Goal: Use online tool/utility

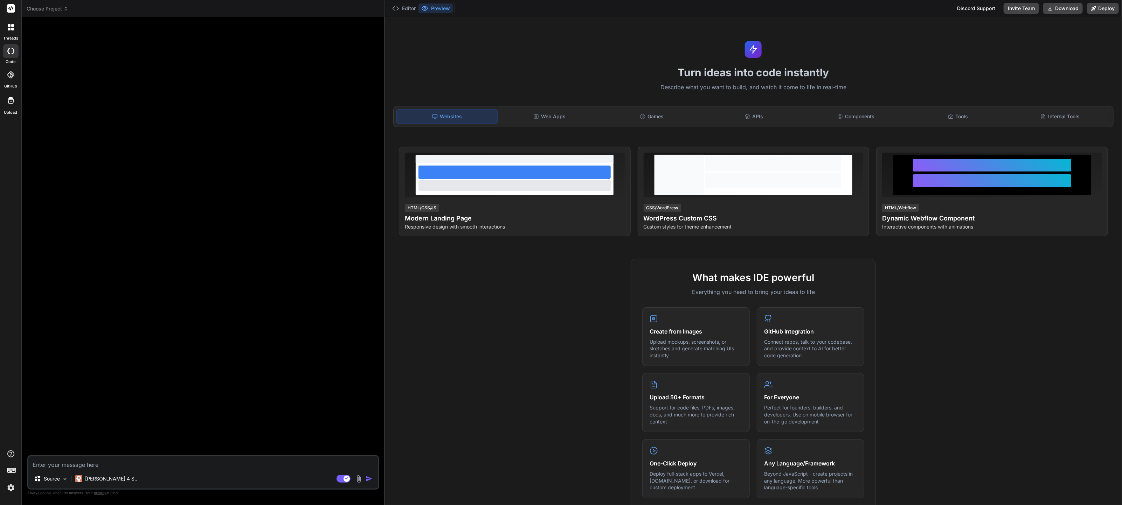
click at [251, 268] on div at bounding box center [204, 239] width 351 height 433
click at [301, 158] on div at bounding box center [204, 239] width 351 height 433
click at [12, 22] on div at bounding box center [11, 27] width 15 height 15
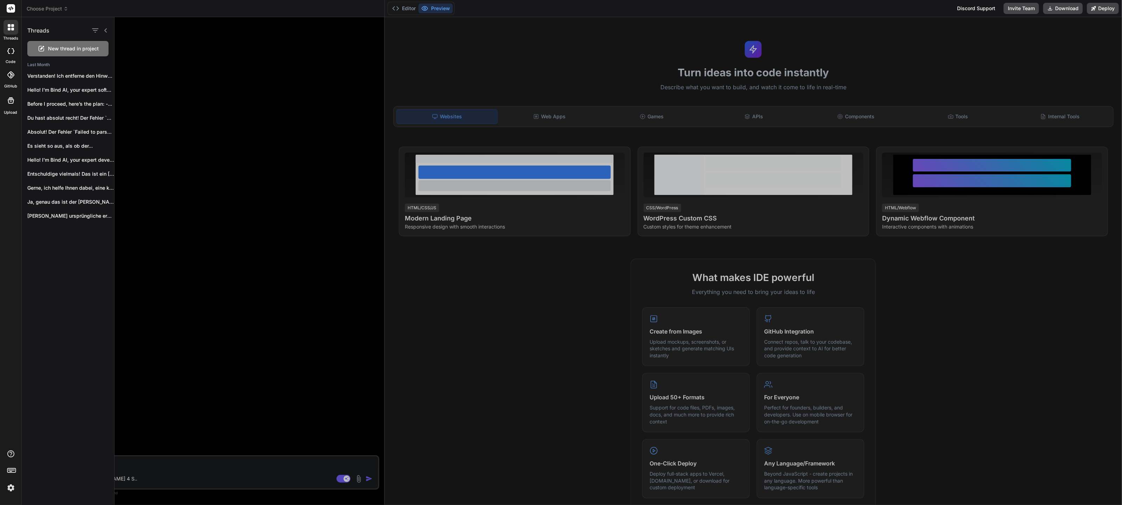
click at [17, 75] on div at bounding box center [10, 74] width 15 height 15
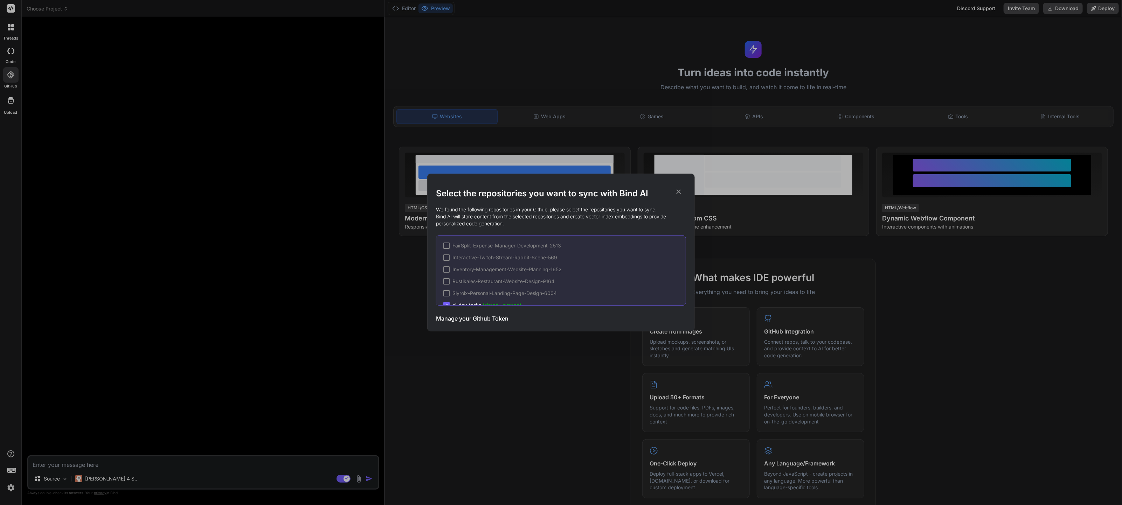
click at [81, 124] on div "Select the repositories you want to sync with Bind AI We found the following re…" at bounding box center [561, 252] width 1122 height 505
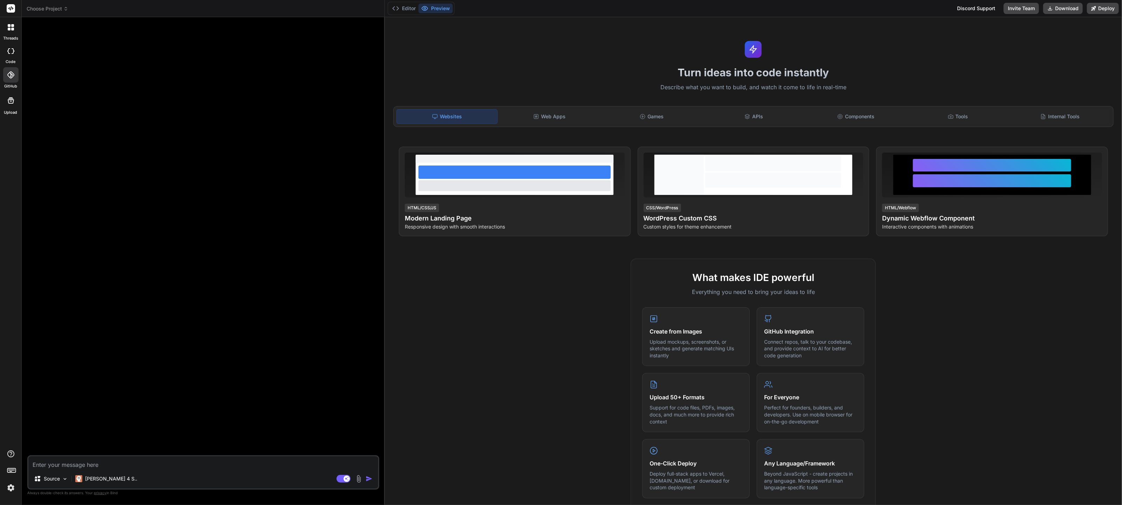
click at [9, 101] on icon at bounding box center [11, 100] width 8 height 8
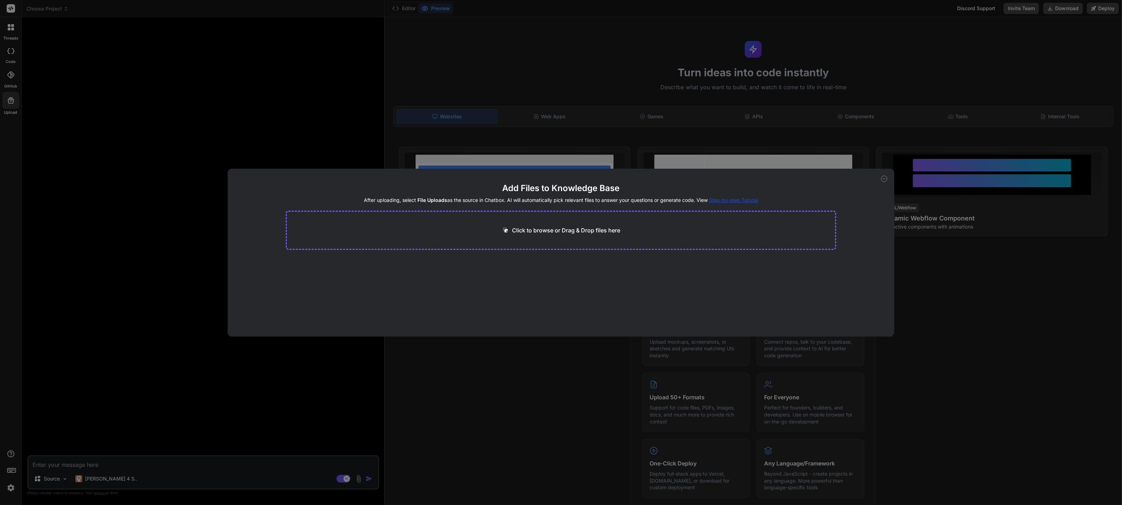
click at [99, 161] on div "Add Files to Knowledge Base After uploading, select File Uploads as the source …" at bounding box center [561, 252] width 1122 height 505
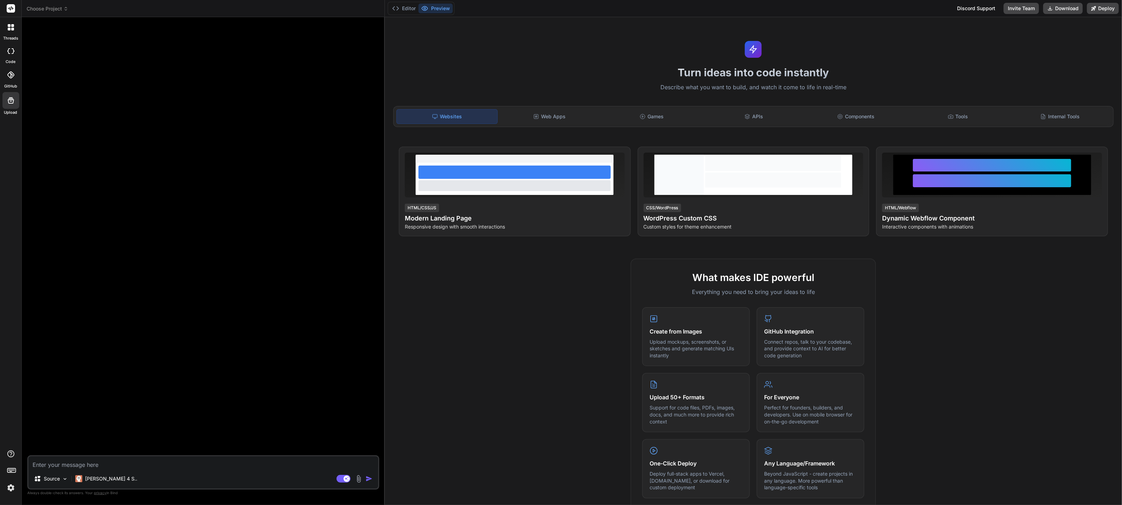
click at [7, 29] on div at bounding box center [11, 27] width 15 height 15
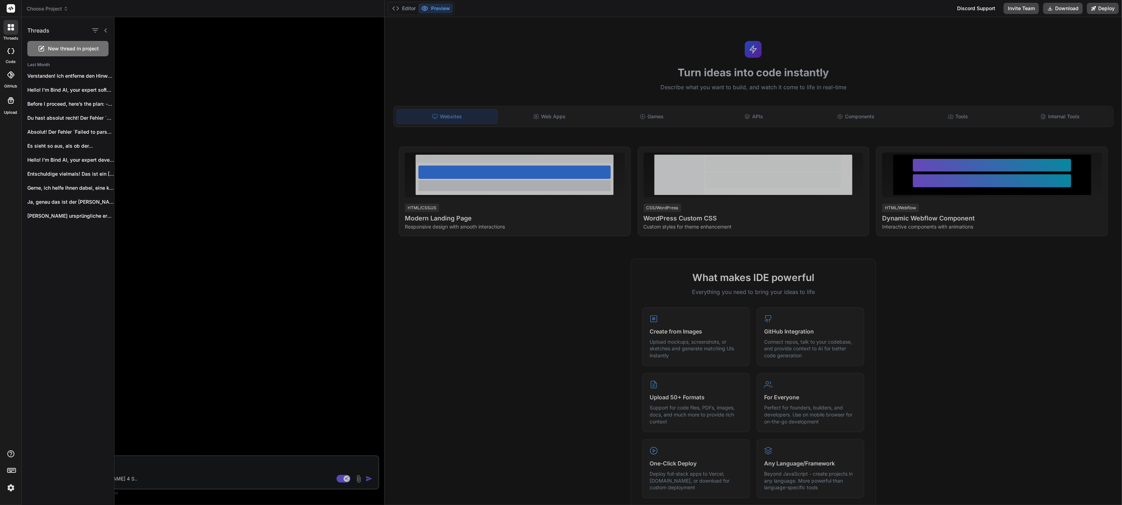
click at [16, 55] on div at bounding box center [10, 51] width 15 height 14
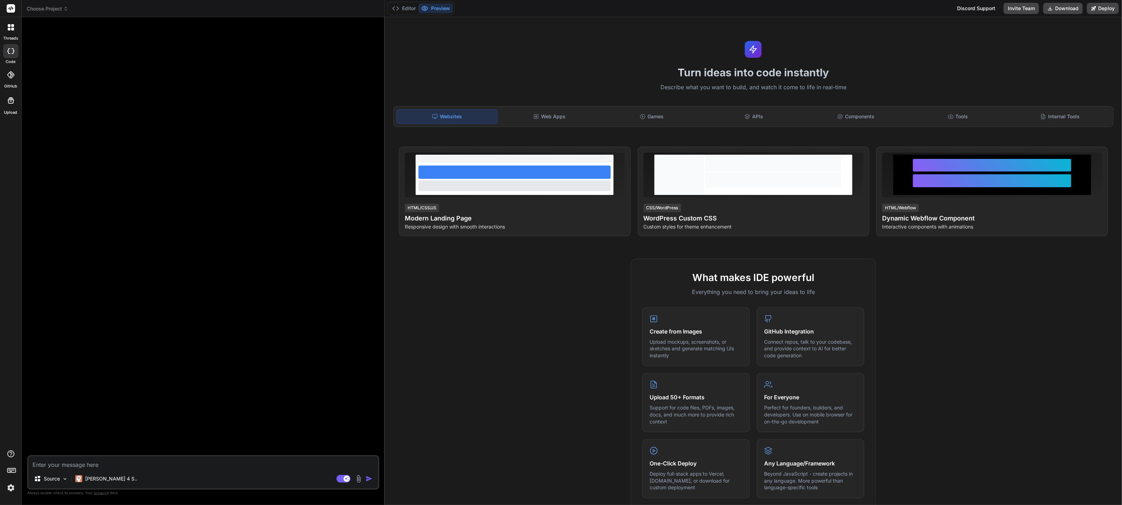
type textarea "x"
click at [455, 262] on div "What makes IDE powerful Everything you need to bring your ideas to life Create …" at bounding box center [753, 461] width 729 height 405
